Goal: Entertainment & Leisure: Browse casually

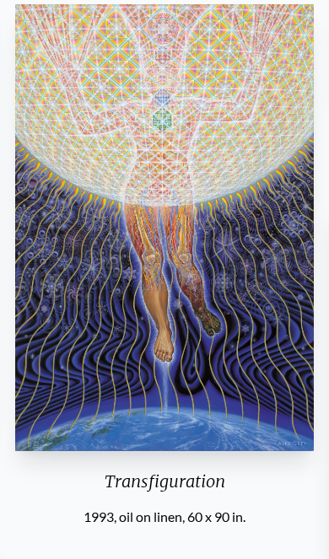
scroll to position [110, 0]
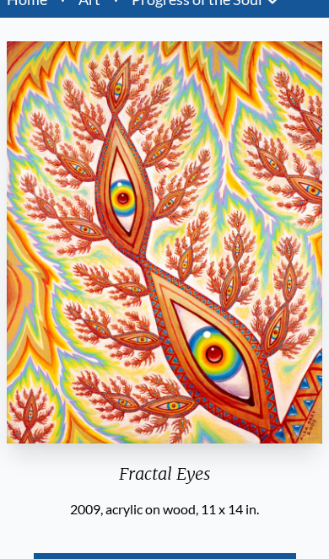
scroll to position [73, 0]
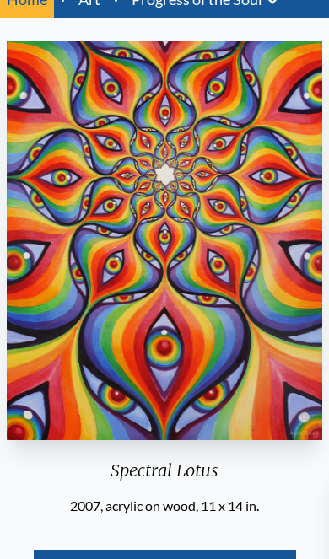
scroll to position [73, 0]
